Goal: Entertainment & Leisure: Consume media (video, audio)

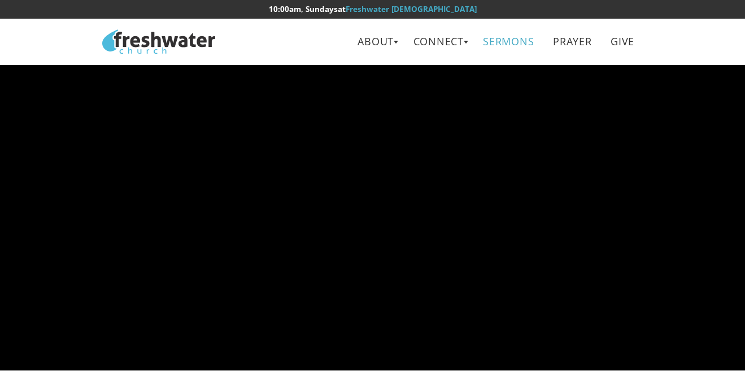
click at [506, 41] on link "Sermons" at bounding box center [508, 41] width 67 height 25
click at [508, 41] on link "Sermons" at bounding box center [508, 41] width 67 height 25
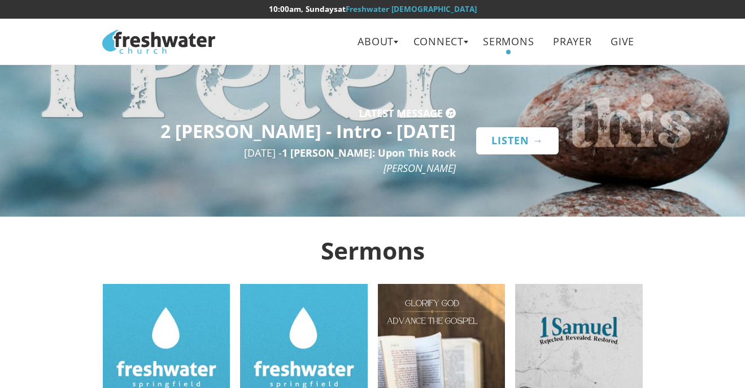
click at [500, 137] on link "Listen →" at bounding box center [517, 140] width 82 height 27
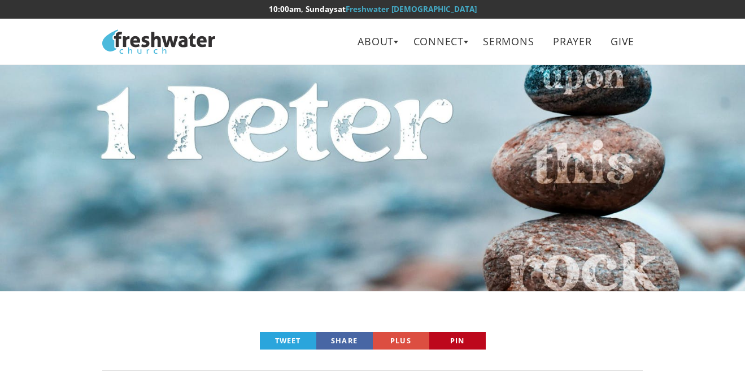
scroll to position [369, 0]
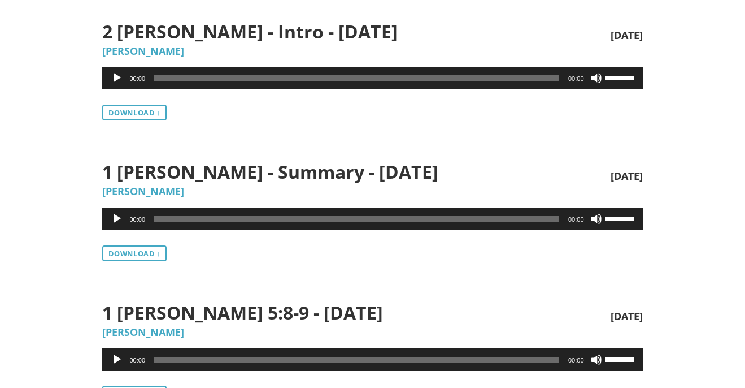
click at [116, 79] on button "Play" at bounding box center [116, 77] width 11 height 11
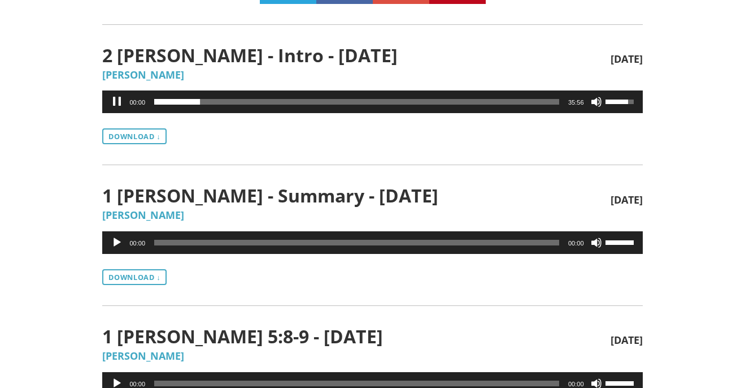
scroll to position [320, 0]
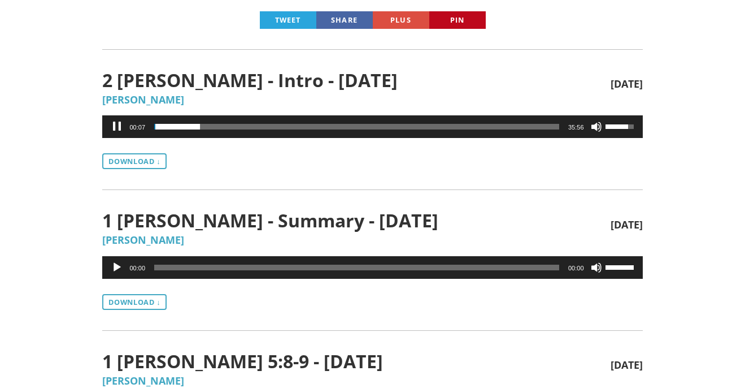
click at [632, 126] on div "Volume Slider" at bounding box center [620, 126] width 28 height 5
drag, startPoint x: 158, startPoint y: 127, endPoint x: 123, endPoint y: 127, distance: 35.6
click at [129, 127] on div "00:47 00:20 35:56 Use Up/Down Arrow keys to increase or decrease volume." at bounding box center [372, 126] width 540 height 23
click at [155, 126] on span "Time Slider" at bounding box center [156, 127] width 6 height 6
click at [117, 126] on button "Pause" at bounding box center [116, 126] width 11 height 11
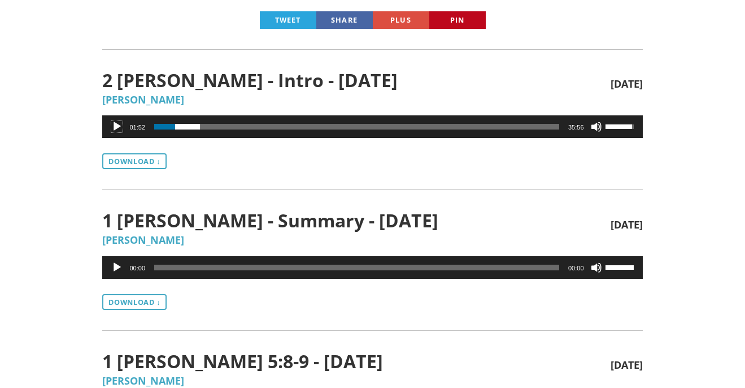
click at [120, 124] on button "Play" at bounding box center [116, 126] width 11 height 11
click at [114, 128] on button "Pause" at bounding box center [116, 126] width 11 height 11
click at [114, 128] on button "Play" at bounding box center [116, 126] width 11 height 11
click at [117, 124] on button "Pause" at bounding box center [116, 126] width 11 height 11
